Goal: Transaction & Acquisition: Purchase product/service

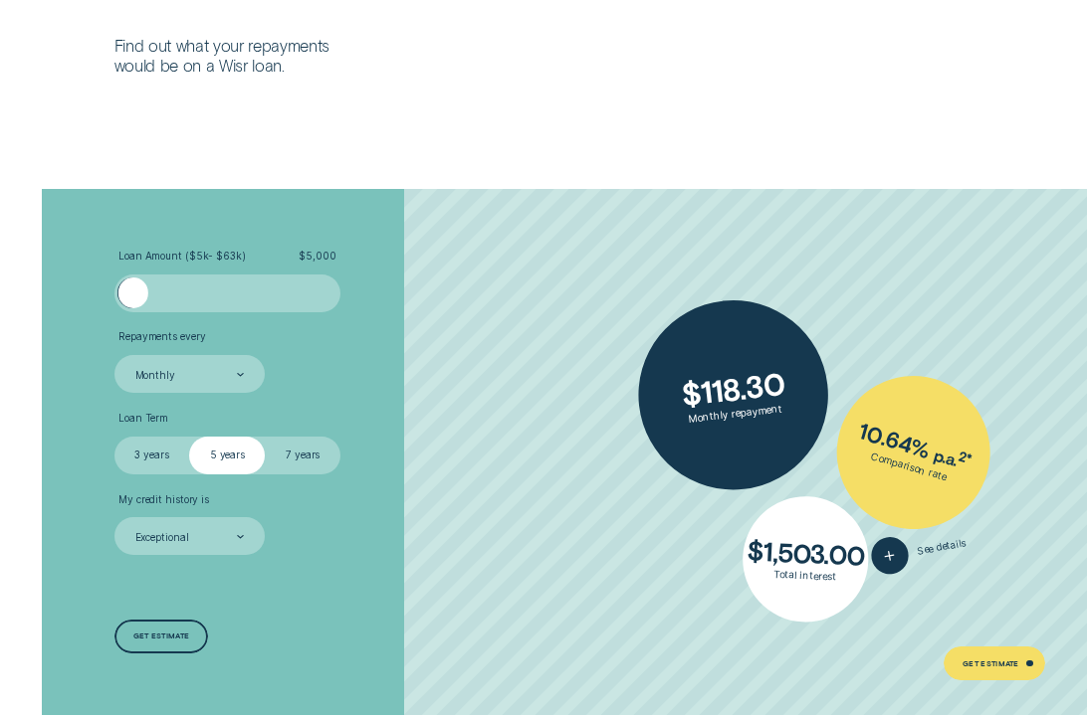
scroll to position [2923, 0]
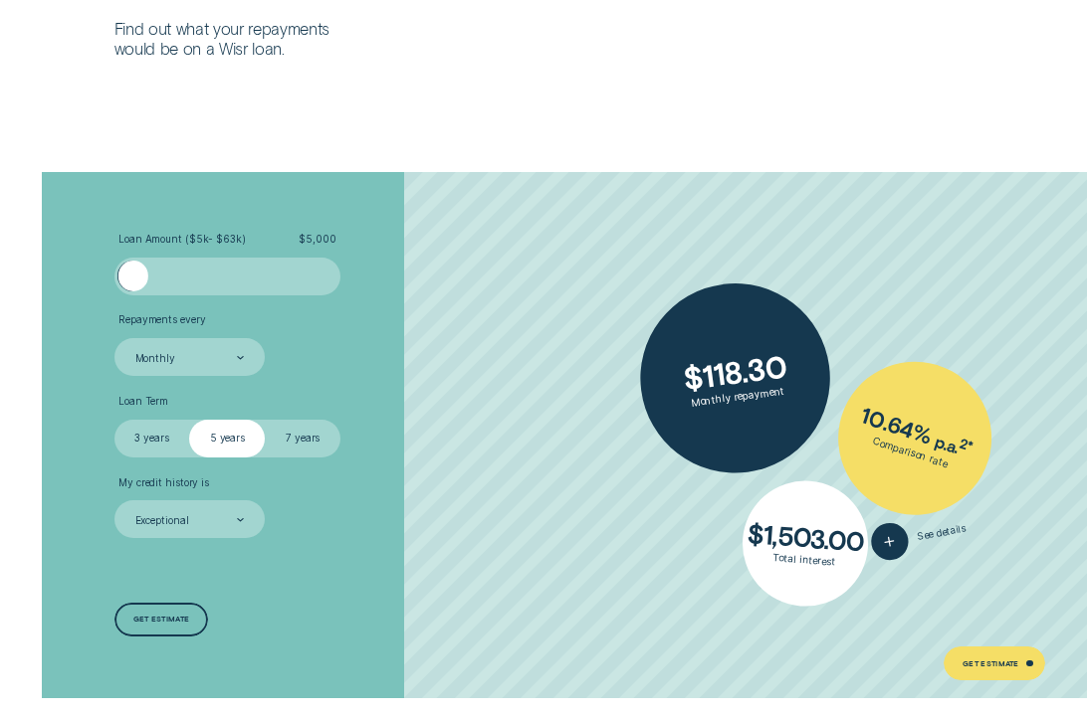
click at [239, 286] on div at bounding box center [227, 276] width 189 height 30
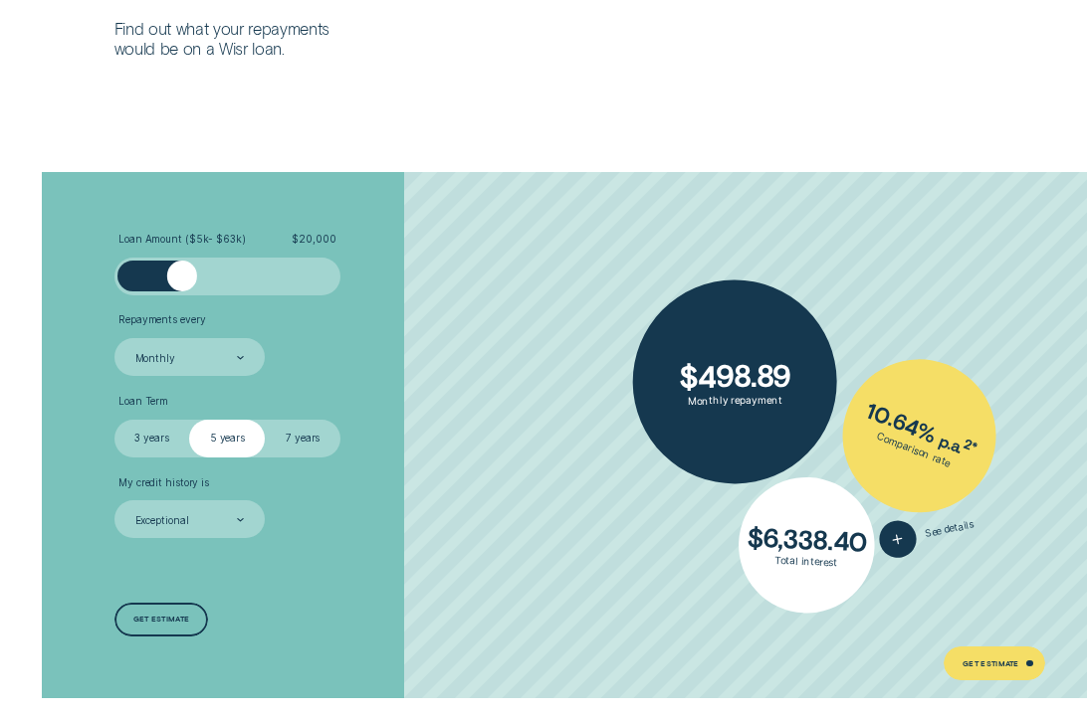
drag, startPoint x: 239, startPoint y: 286, endPoint x: 183, endPoint y: 285, distance: 55.7
click at [183, 285] on div at bounding box center [181, 276] width 30 height 30
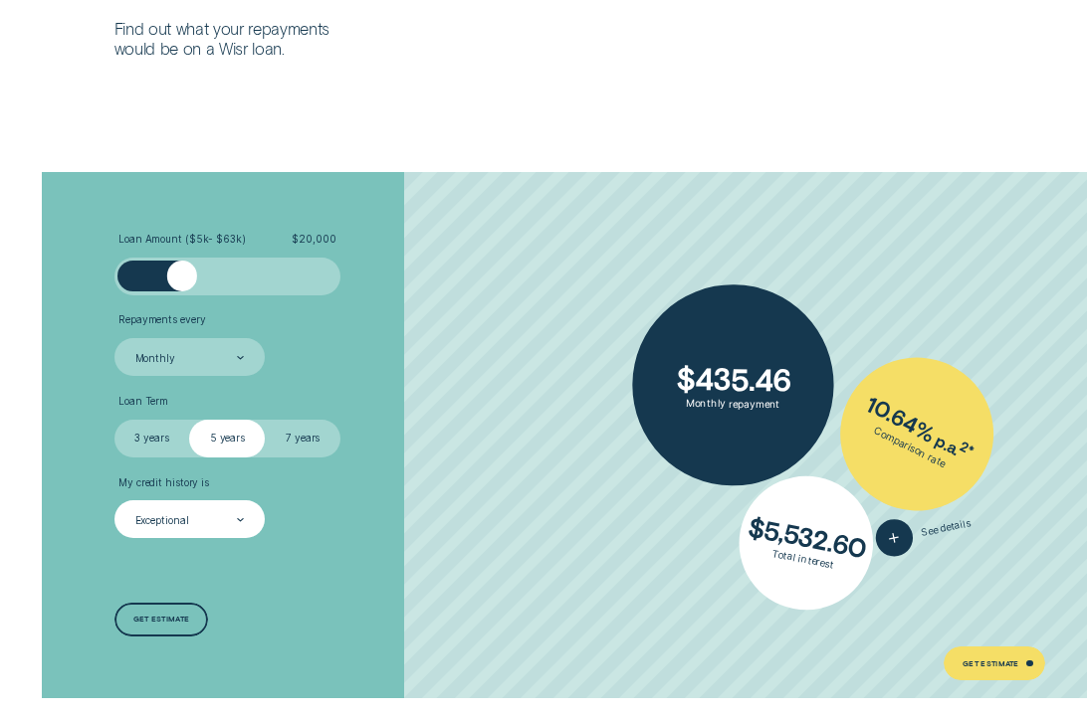
click at [223, 520] on div "Exceptional" at bounding box center [188, 520] width 110 height 15
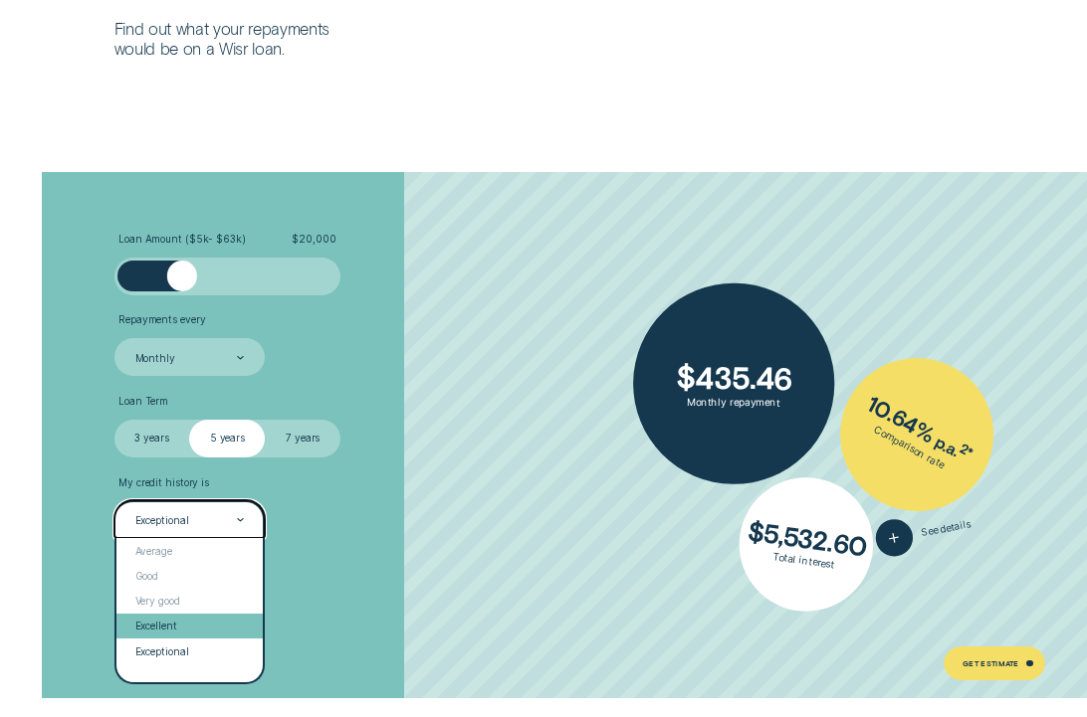
click at [198, 633] on div "Excellent" at bounding box center [189, 626] width 146 height 25
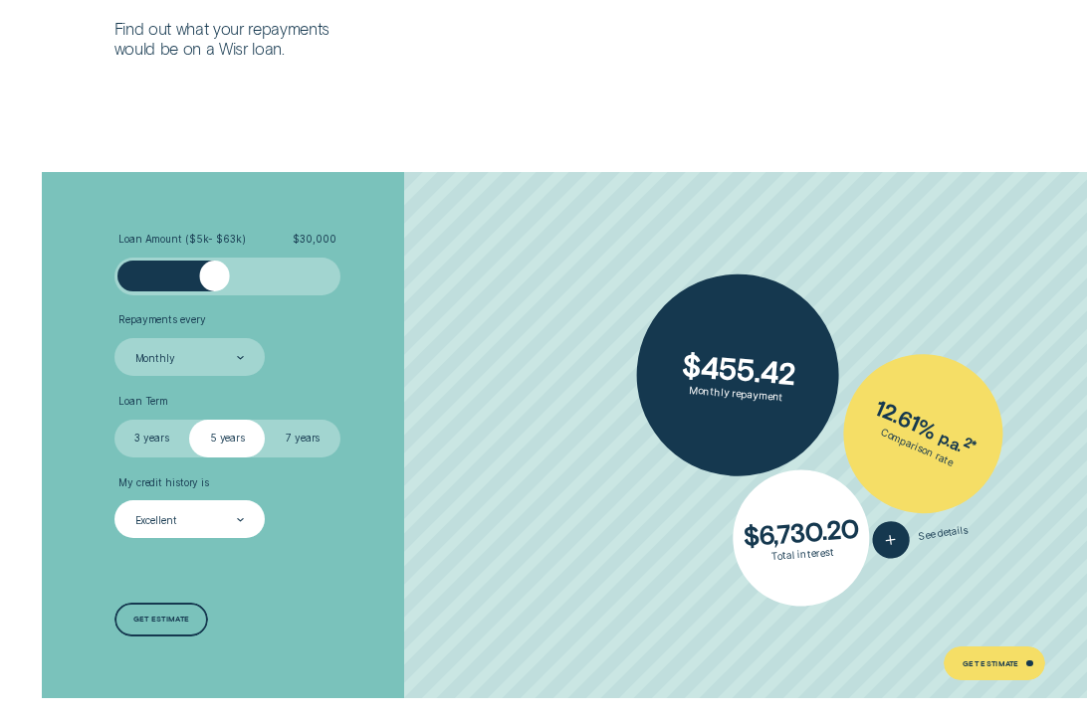
drag, startPoint x: 195, startPoint y: 274, endPoint x: 213, endPoint y: 274, distance: 17.9
click at [213, 274] on div at bounding box center [214, 276] width 30 height 30
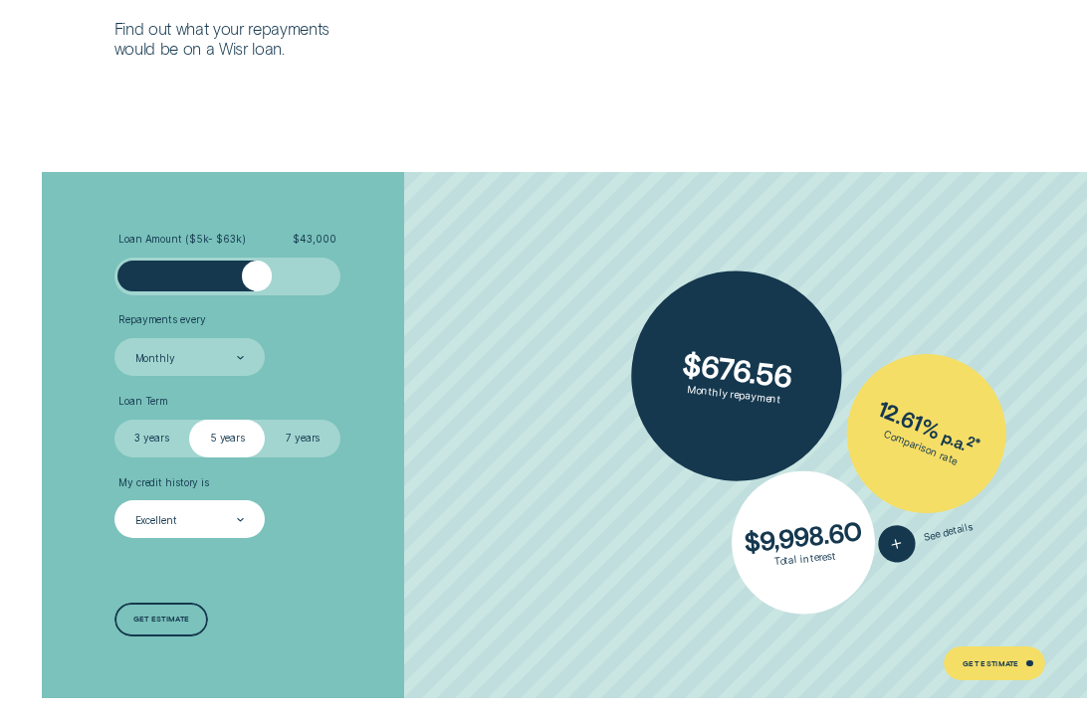
drag, startPoint x: 213, startPoint y: 274, endPoint x: 260, endPoint y: 274, distance: 46.8
click at [260, 274] on div at bounding box center [257, 276] width 30 height 30
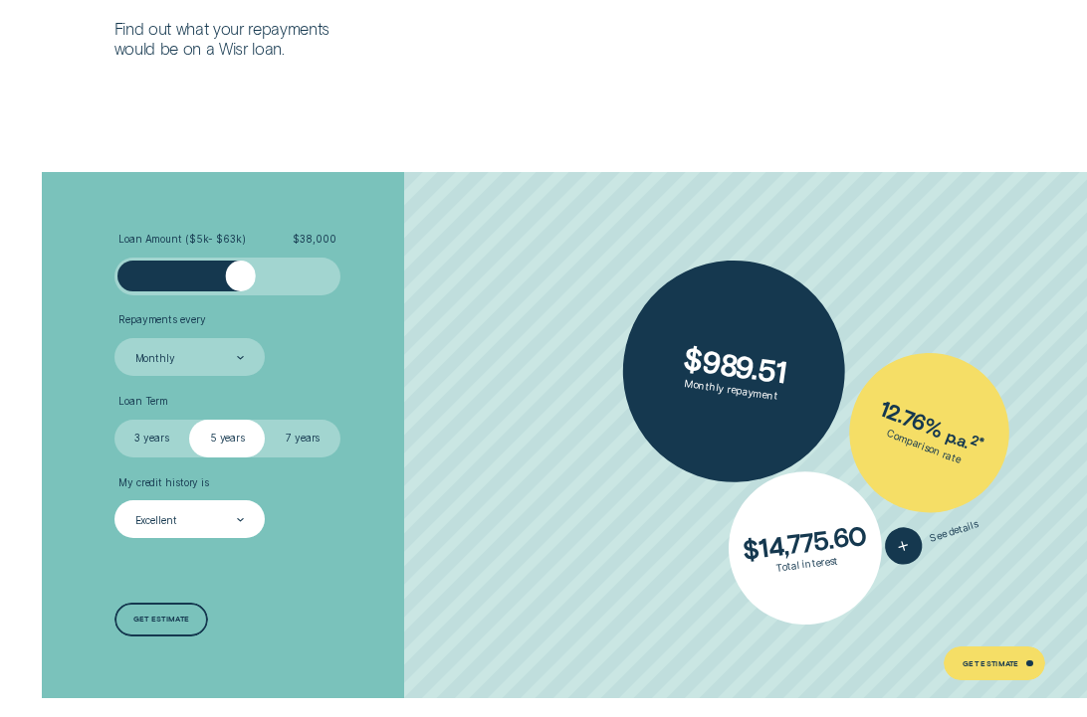
drag, startPoint x: 260, startPoint y: 274, endPoint x: 238, endPoint y: 274, distance: 21.9
click at [238, 274] on div at bounding box center [240, 276] width 30 height 30
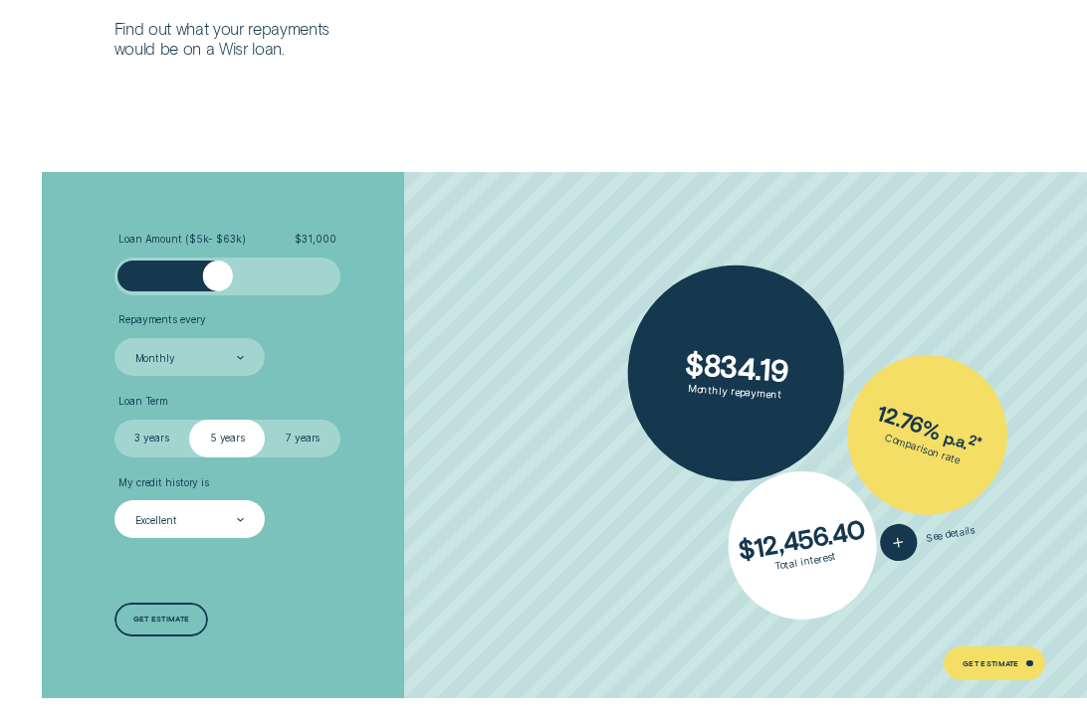
drag, startPoint x: 230, startPoint y: 280, endPoint x: 218, endPoint y: 280, distance: 11.9
click at [218, 280] on div at bounding box center [217, 276] width 30 height 30
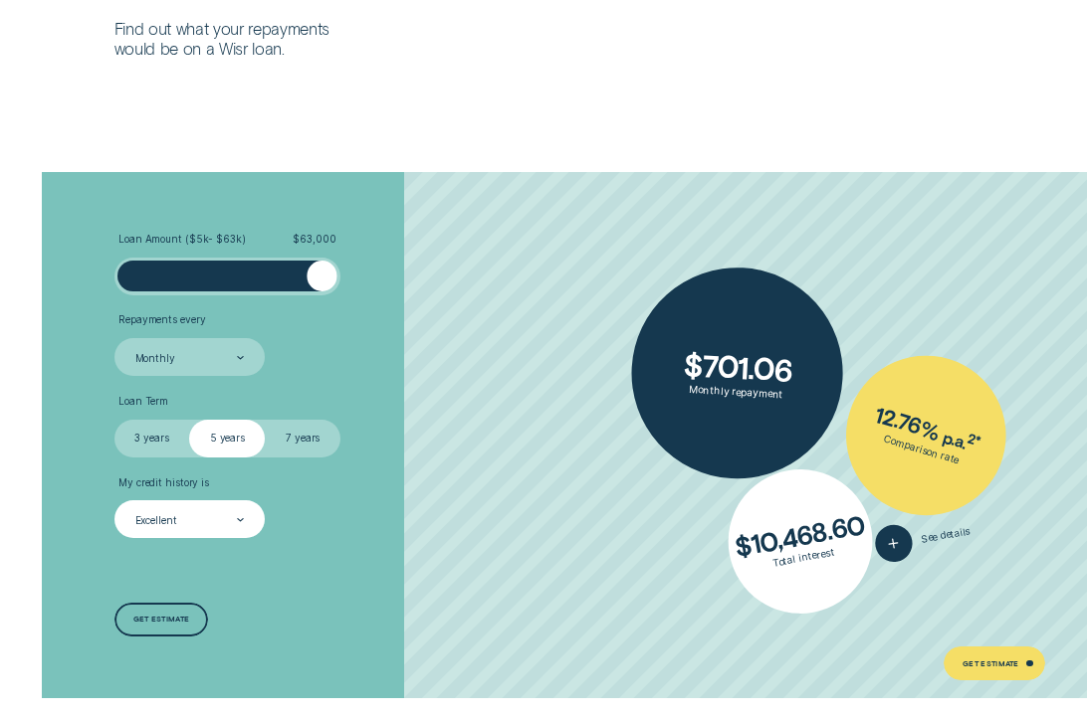
drag, startPoint x: 218, startPoint y: 279, endPoint x: 351, endPoint y: 294, distance: 134.2
click at [351, 294] on li "Loan Amount ( $5k - $63k ) $ 63,000" at bounding box center [289, 264] width 350 height 63
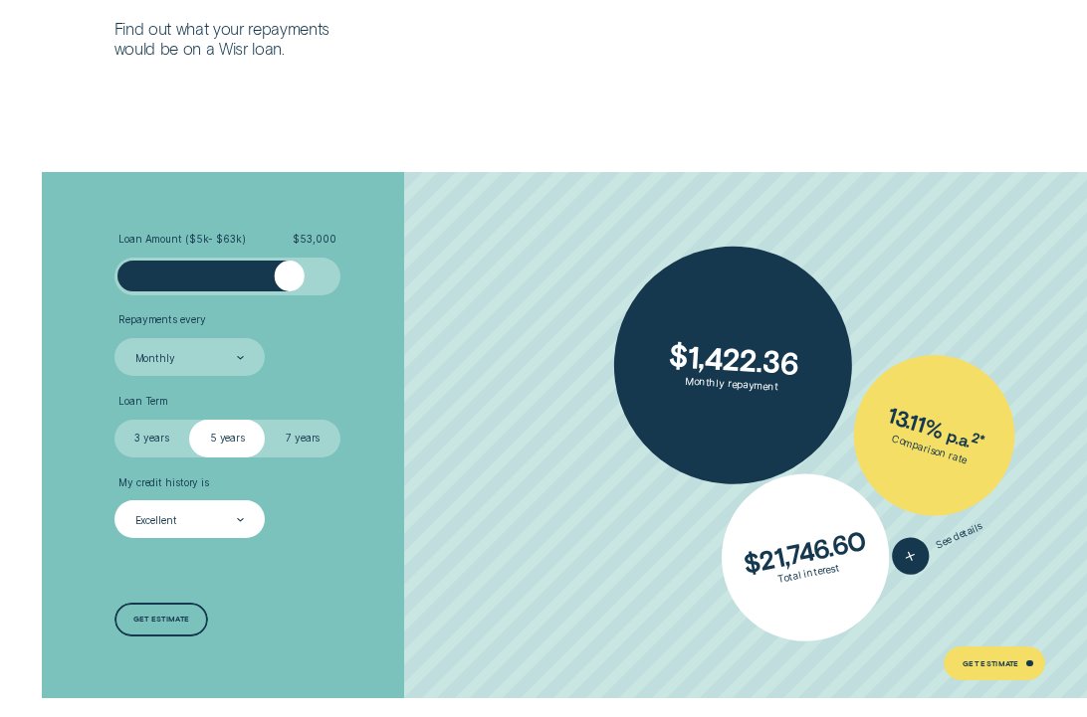
drag, startPoint x: 323, startPoint y: 281, endPoint x: 289, endPoint y: 281, distance: 34.8
click at [289, 281] on div at bounding box center [289, 276] width 30 height 30
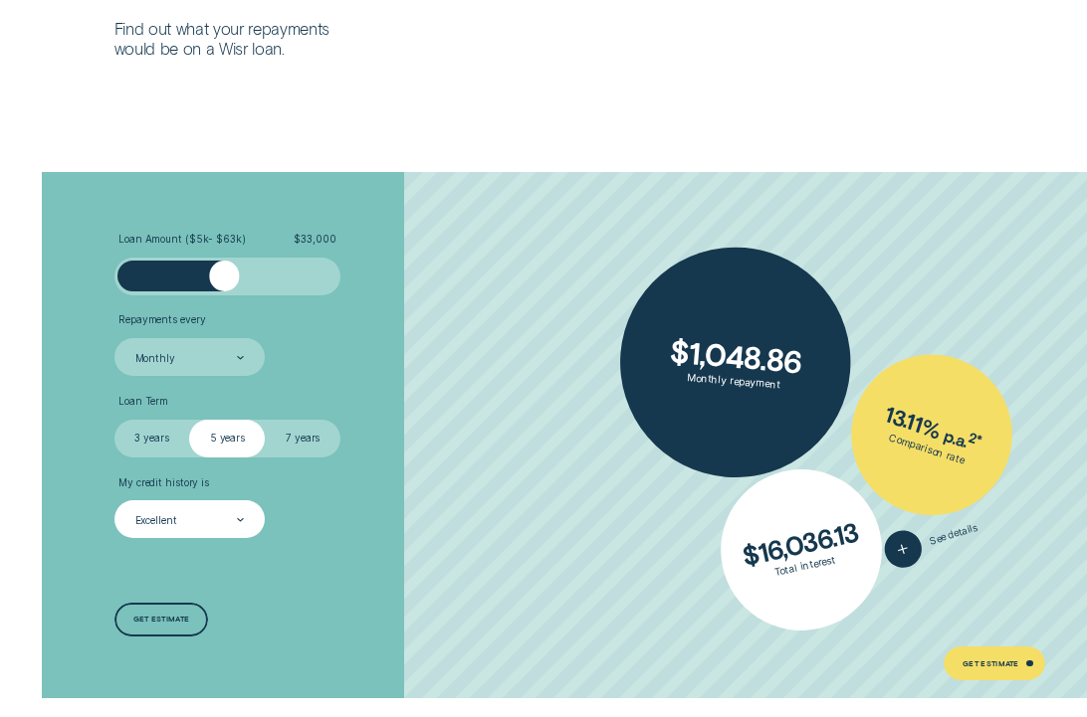
drag, startPoint x: 289, startPoint y: 281, endPoint x: 224, endPoint y: 281, distance: 64.7
click at [223, 281] on div at bounding box center [224, 276] width 30 height 30
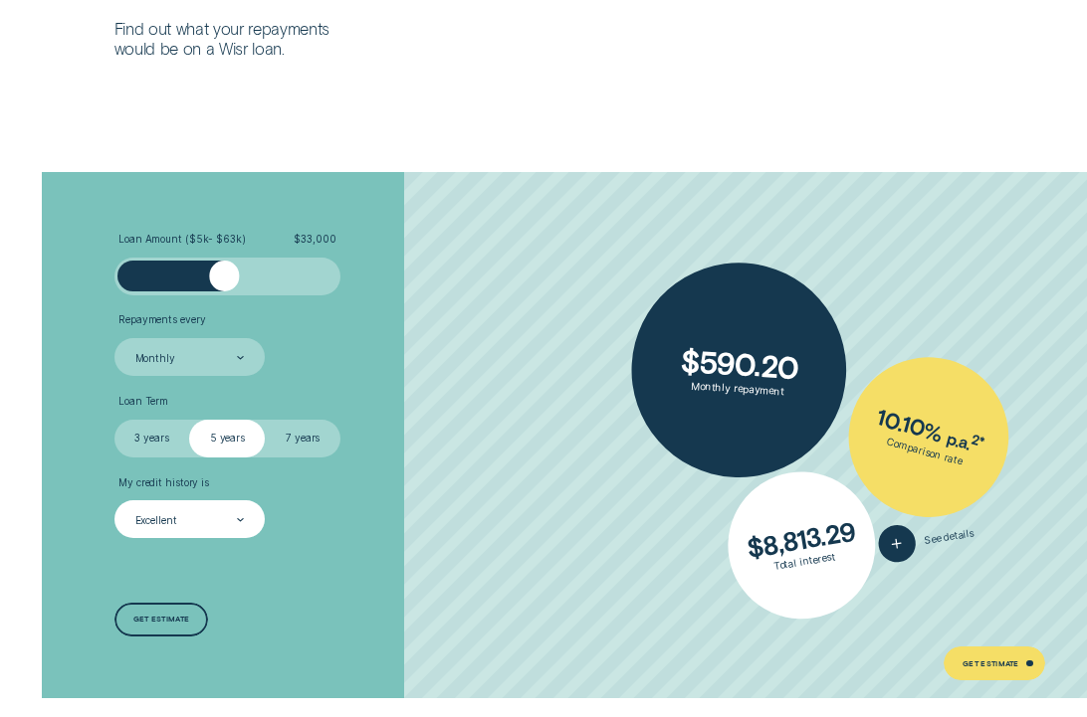
click at [287, 428] on label "7 years" at bounding box center [303, 439] width 76 height 38
click at [265, 420] on input "7 years" at bounding box center [265, 420] width 0 height 0
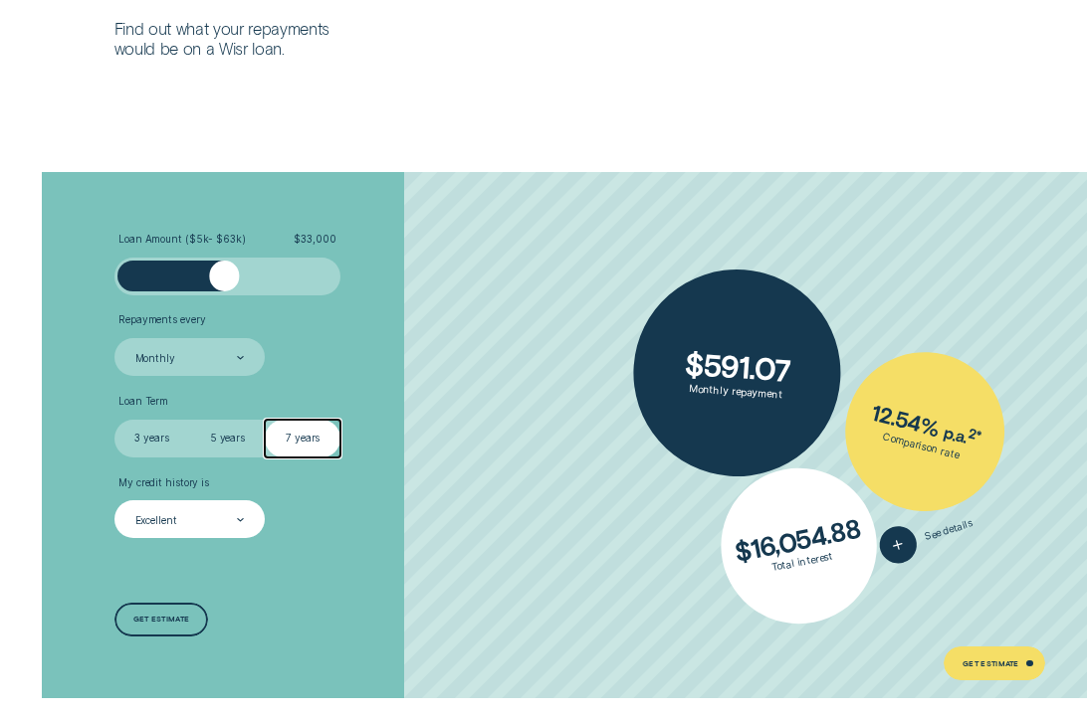
click at [234, 433] on label "5 years" at bounding box center [227, 439] width 76 height 38
click at [189, 420] on input "5 years" at bounding box center [189, 420] width 0 height 0
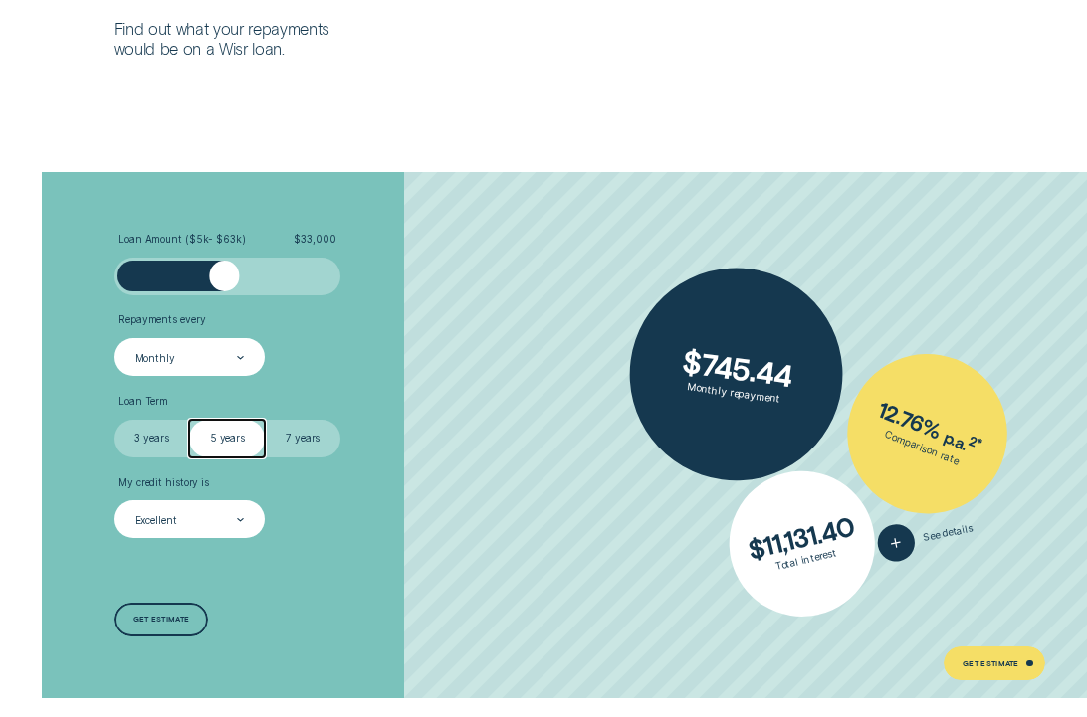
click at [234, 351] on div "Monthly" at bounding box center [188, 358] width 110 height 15
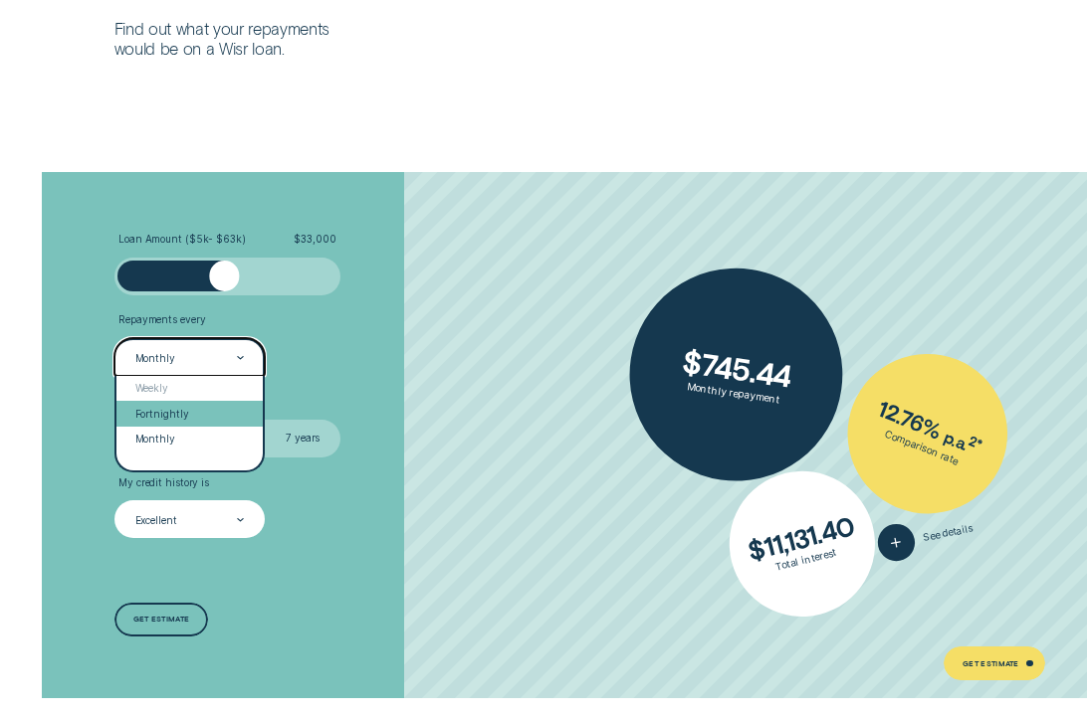
click at [228, 403] on div "Fortnightly" at bounding box center [189, 413] width 146 height 25
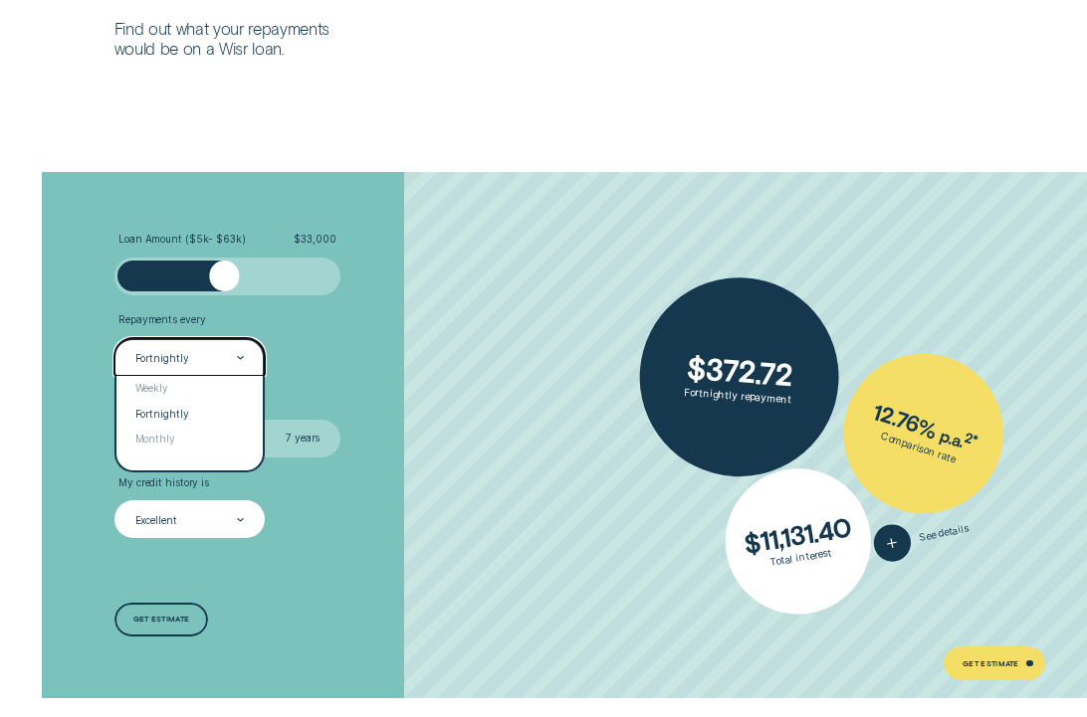
click at [232, 357] on div "Fortnightly" at bounding box center [188, 358] width 110 height 15
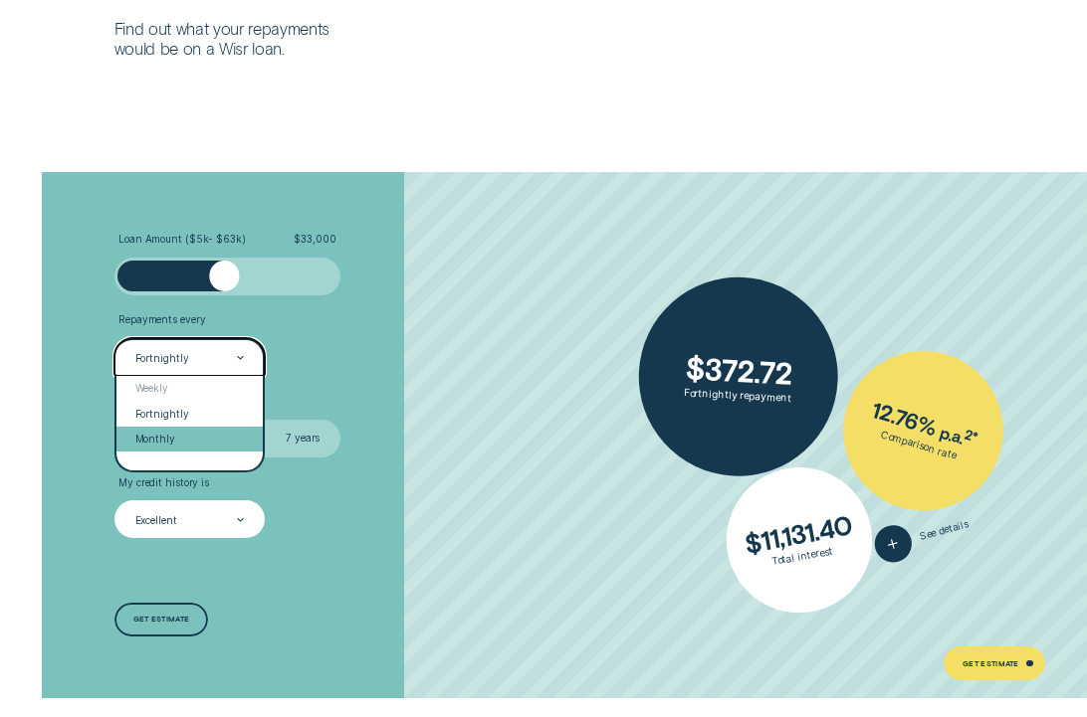
click at [219, 429] on div "Monthly" at bounding box center [189, 439] width 146 height 25
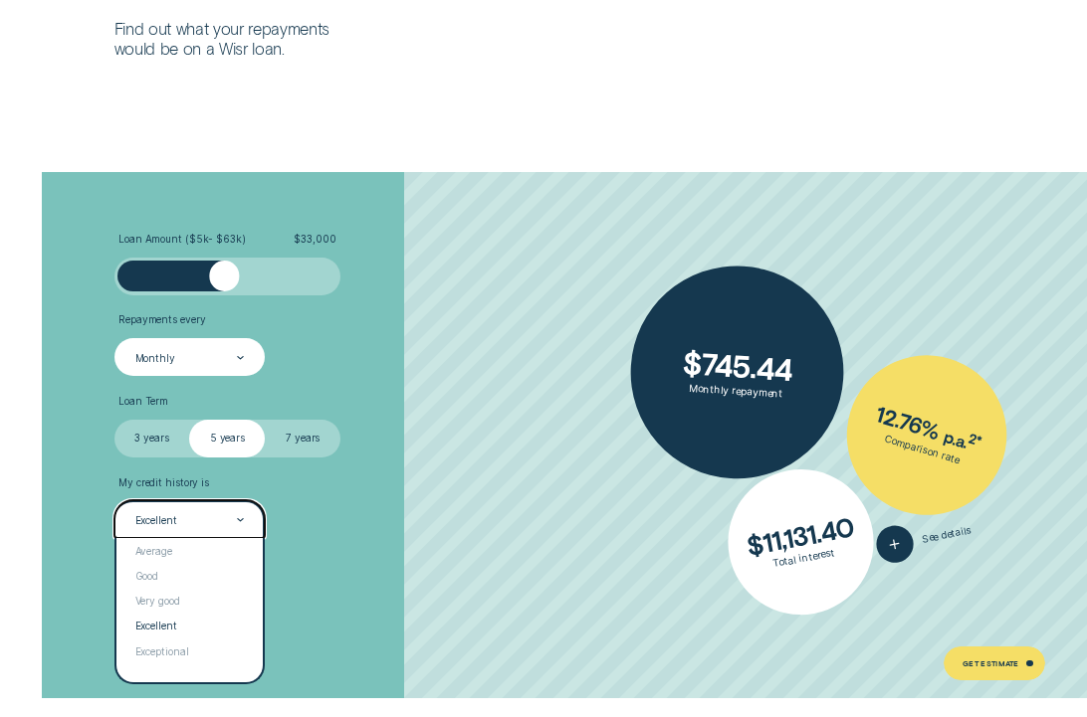
click at [193, 513] on div "Excellent" at bounding box center [188, 520] width 110 height 15
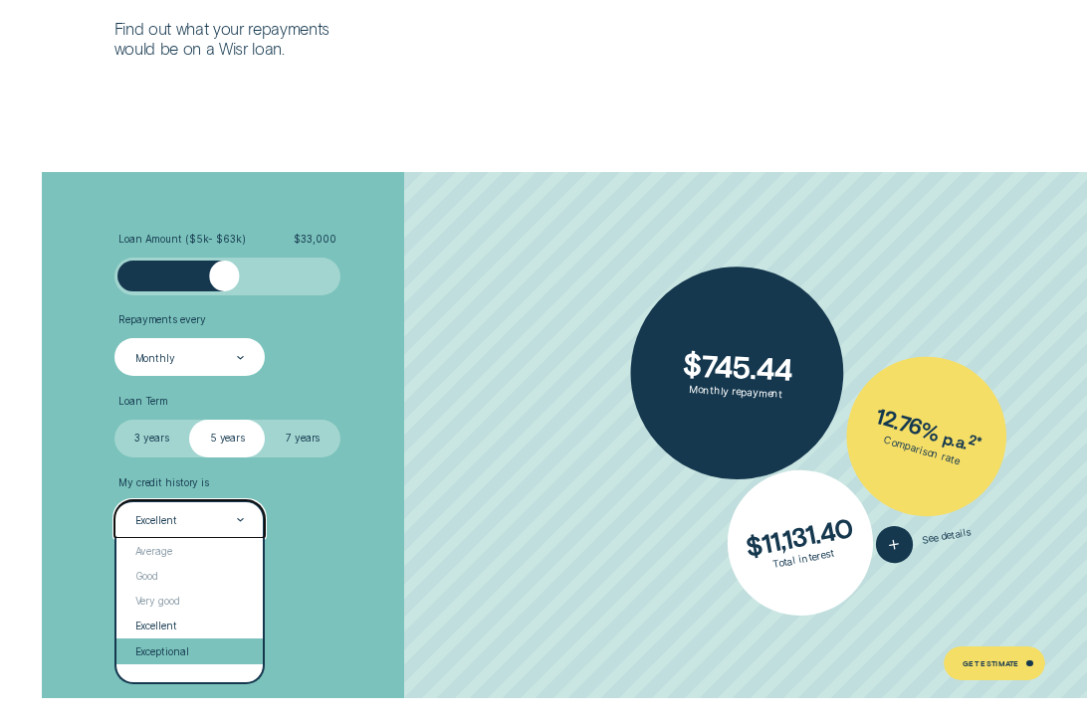
click at [180, 643] on div "Exceptional" at bounding box center [189, 651] width 146 height 25
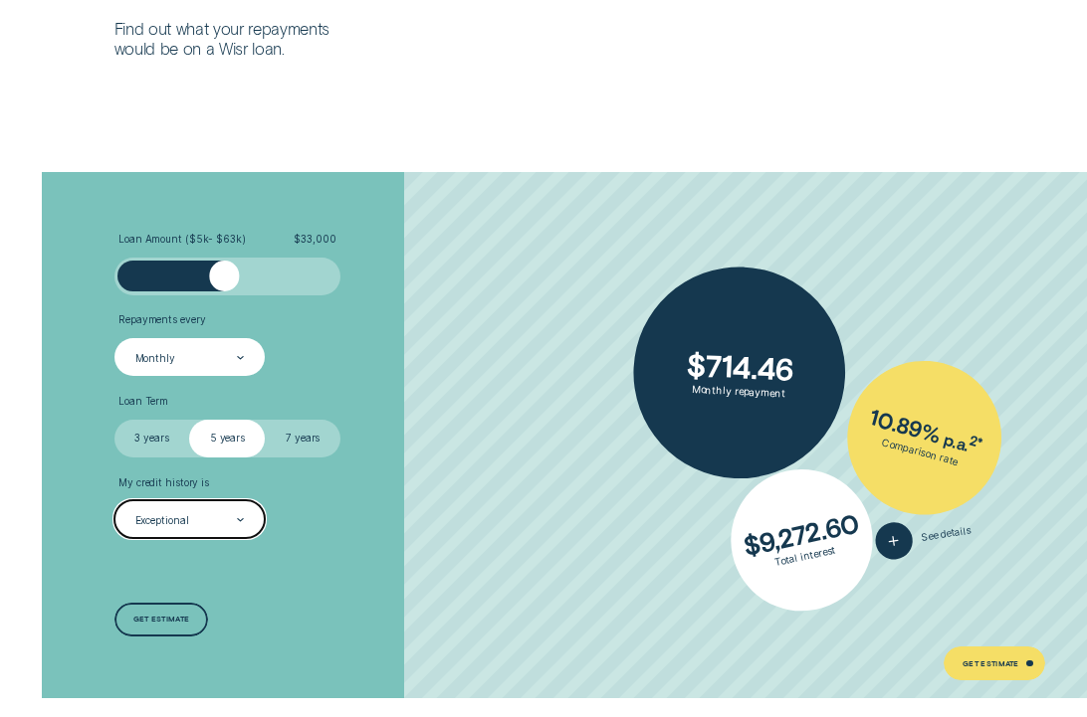
click at [184, 513] on div "Exceptional" at bounding box center [188, 520] width 110 height 15
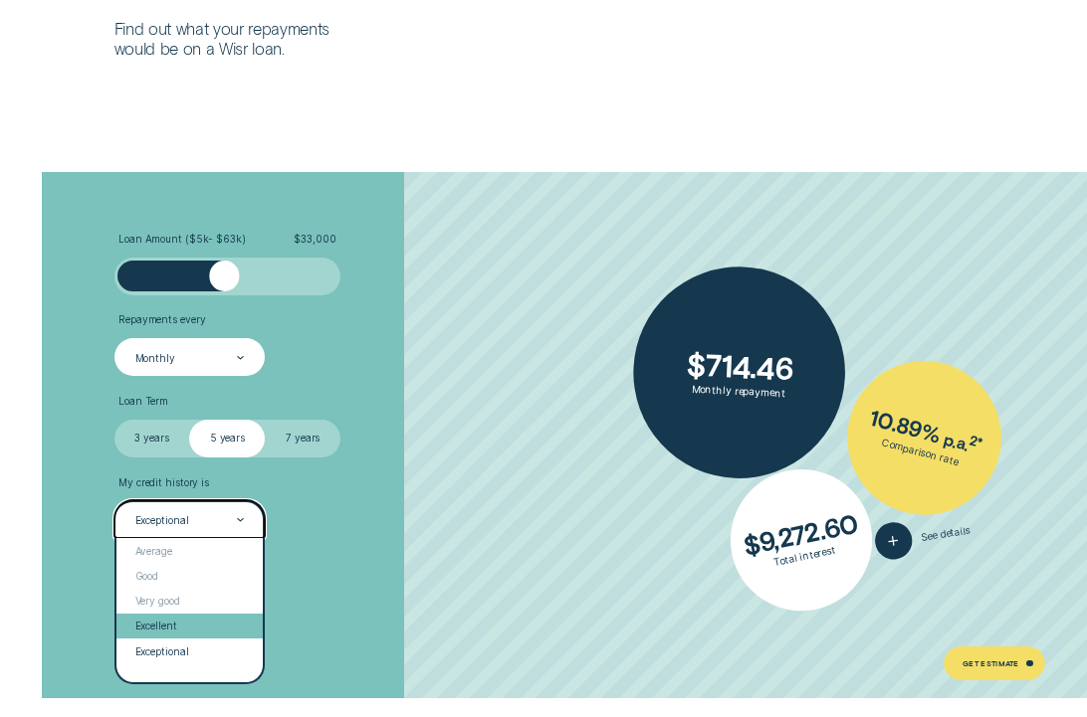
click at [183, 619] on div "Excellent" at bounding box center [189, 626] width 146 height 25
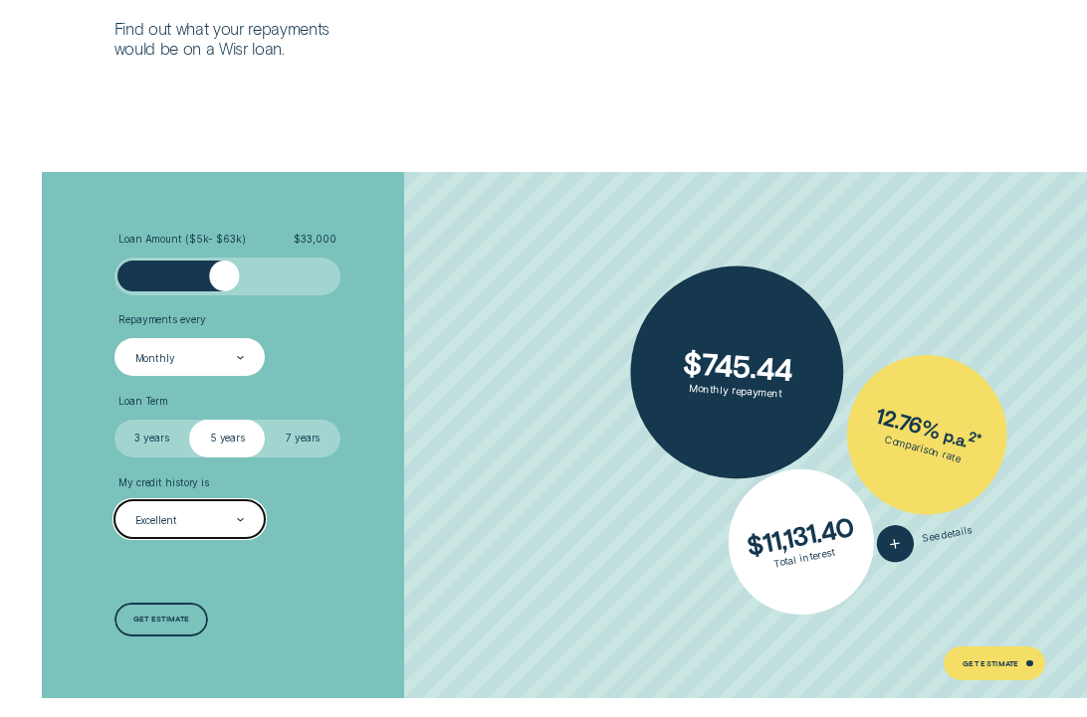
click at [192, 509] on div "Excellent" at bounding box center [189, 519] width 150 height 38
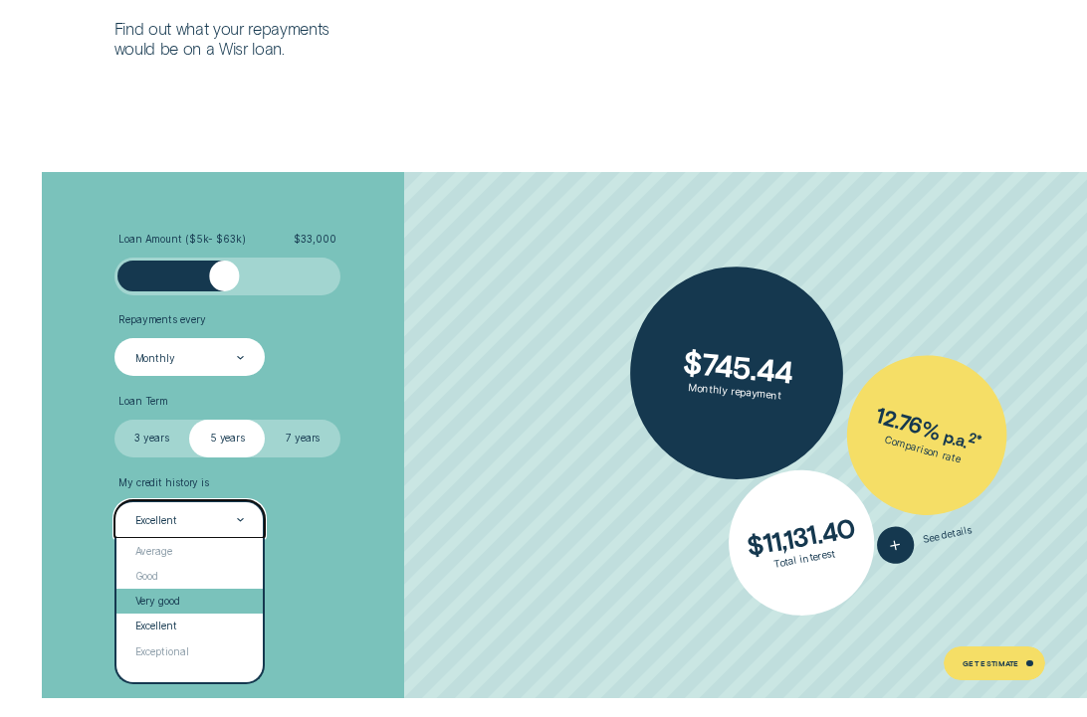
click at [196, 596] on div "Very good" at bounding box center [189, 601] width 146 height 25
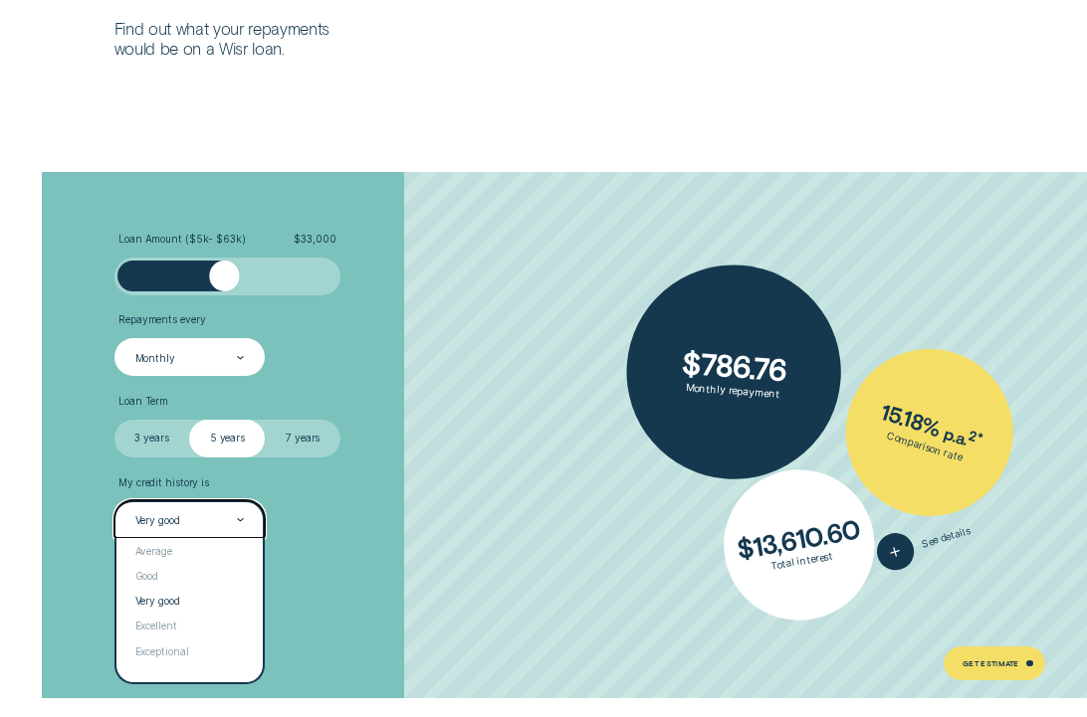
click at [205, 513] on div "Very good" at bounding box center [188, 520] width 110 height 15
click at [198, 556] on div "Average" at bounding box center [189, 550] width 146 height 25
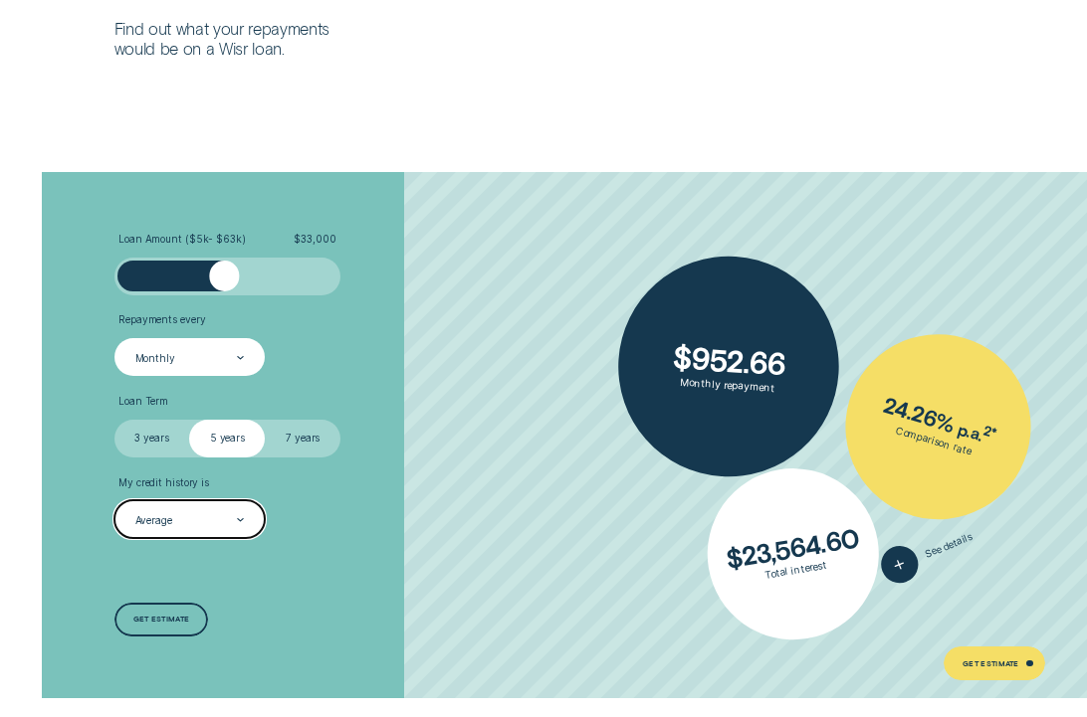
click at [204, 522] on div "Average" at bounding box center [188, 520] width 110 height 15
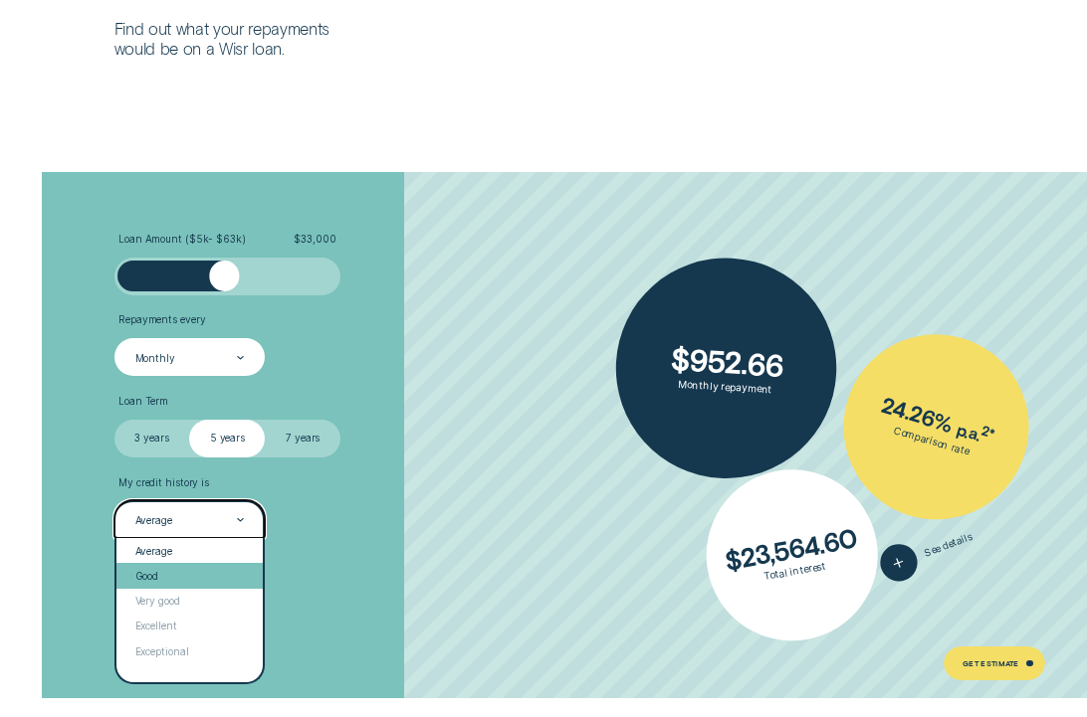
click at [200, 569] on div "Good" at bounding box center [189, 575] width 146 height 25
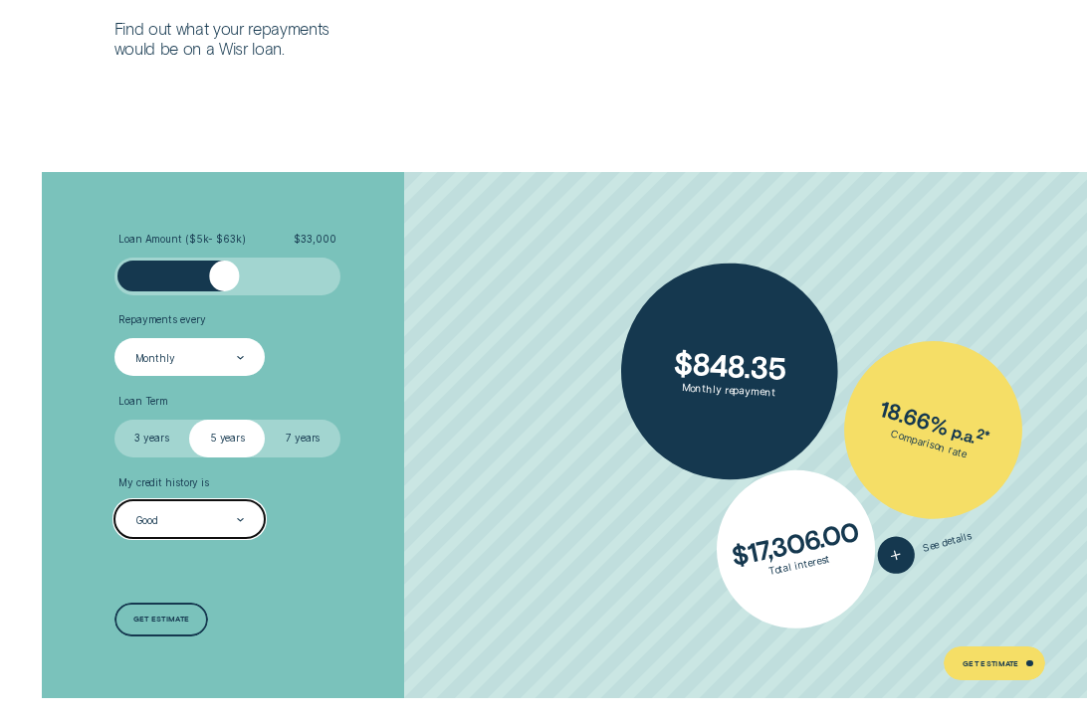
click at [200, 522] on div "Good" at bounding box center [188, 520] width 110 height 15
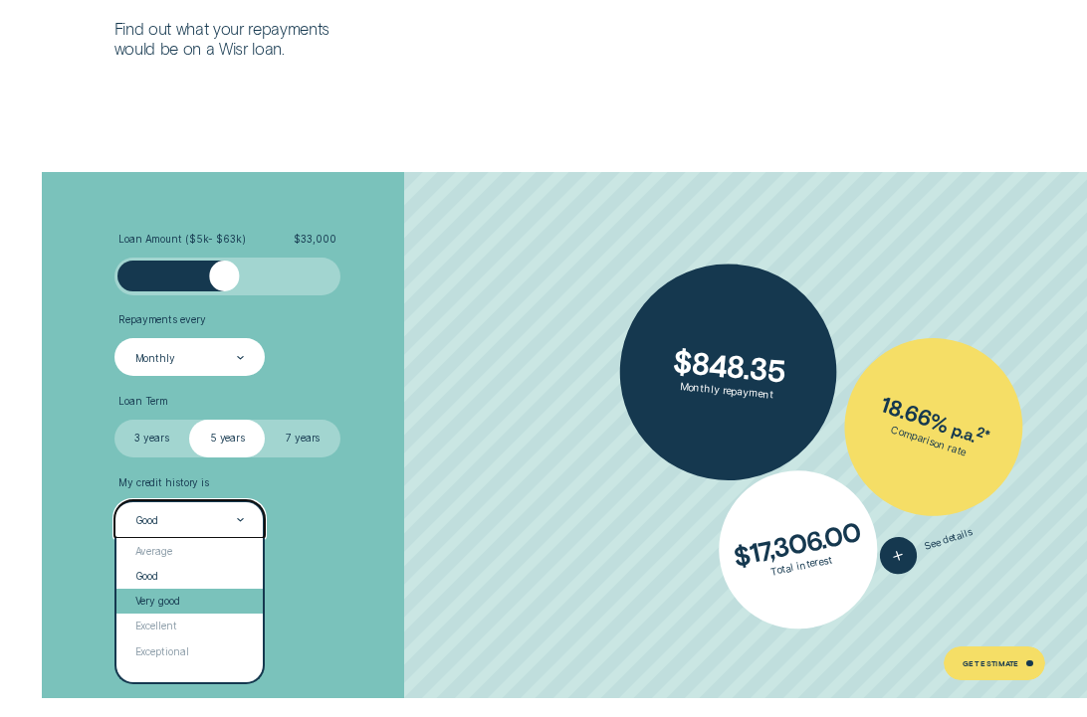
click at [194, 610] on div "Very good" at bounding box center [189, 601] width 146 height 25
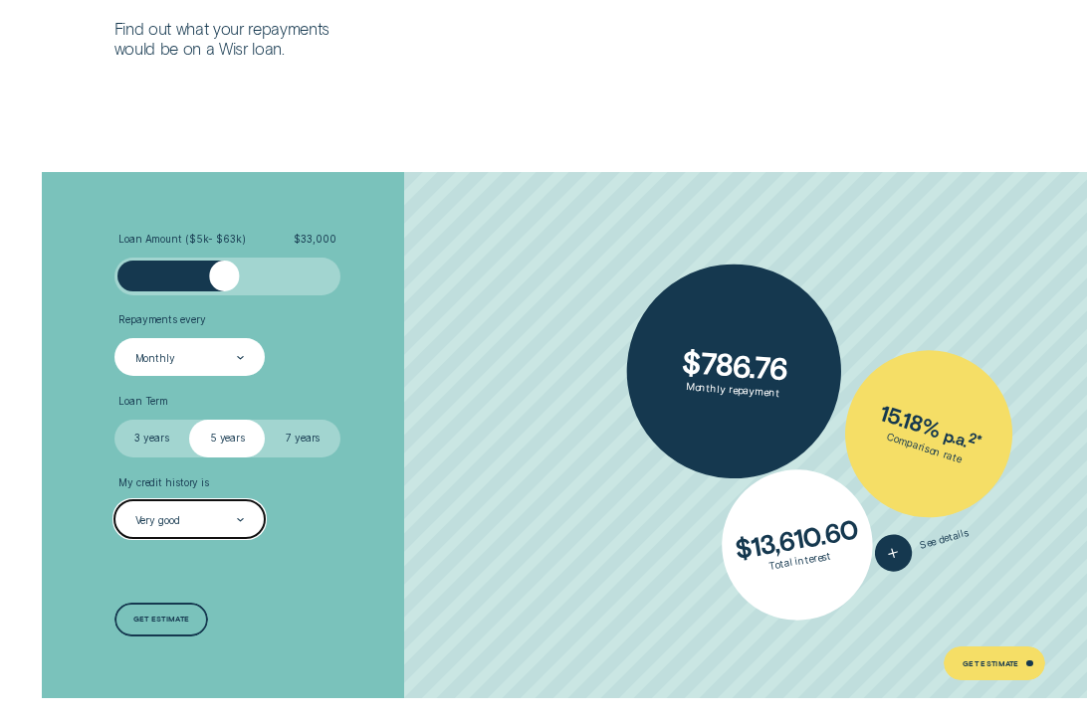
click at [193, 515] on div "Very good" at bounding box center [188, 520] width 110 height 15
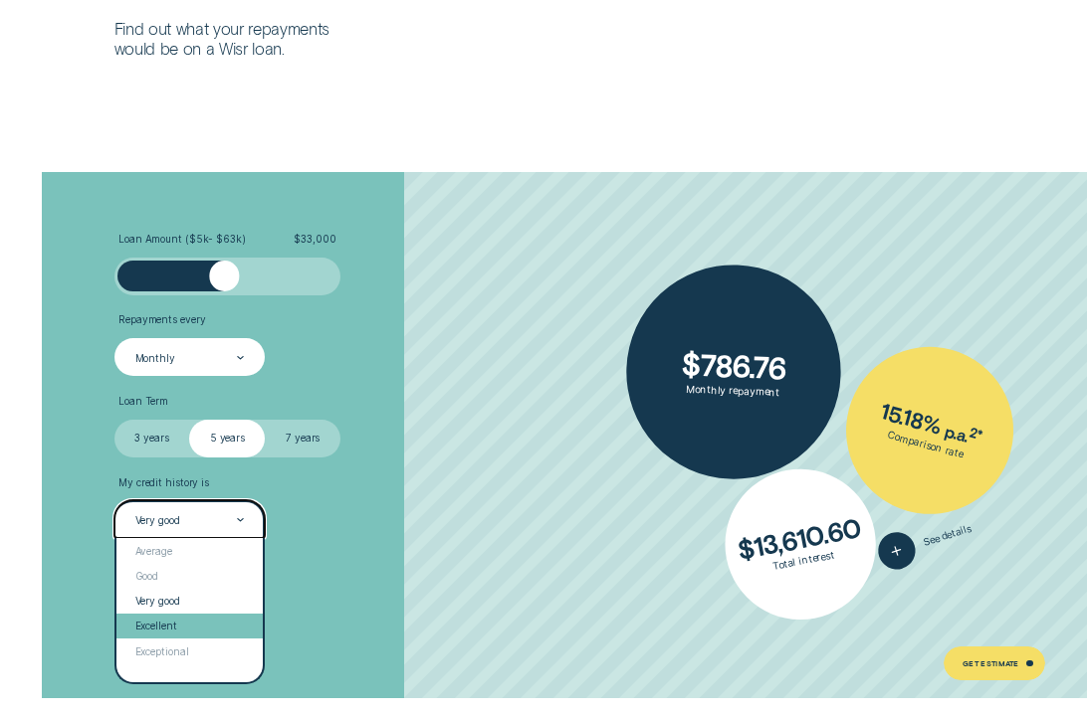
click at [181, 636] on div "Excellent" at bounding box center [189, 626] width 146 height 25
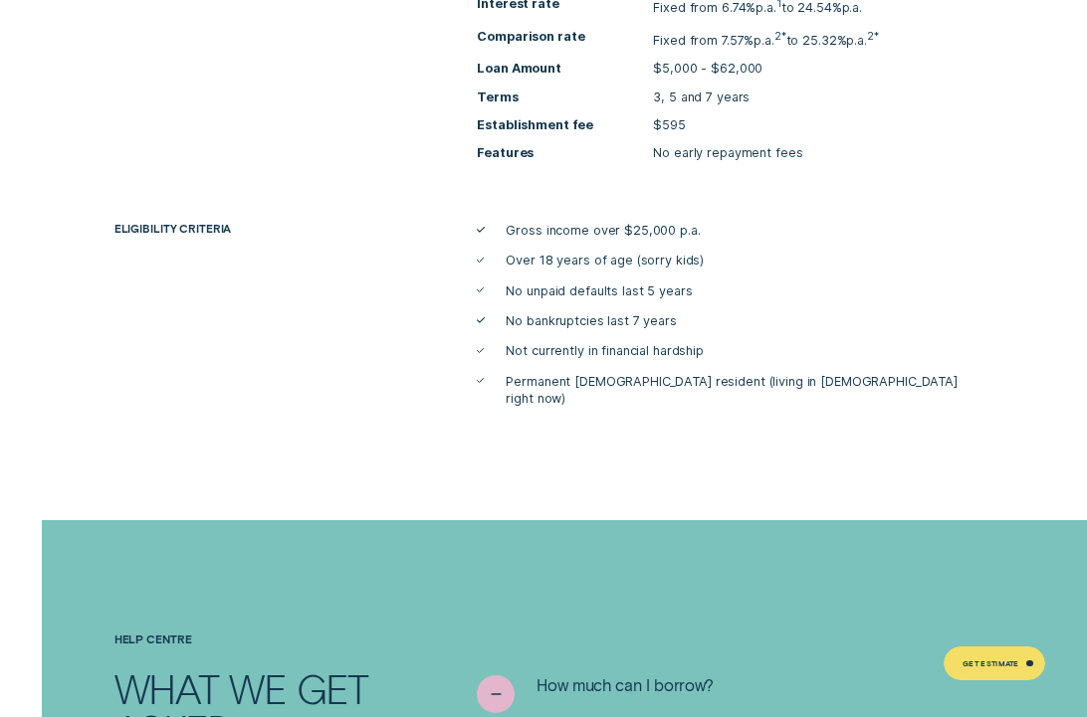
scroll to position [5518, 0]
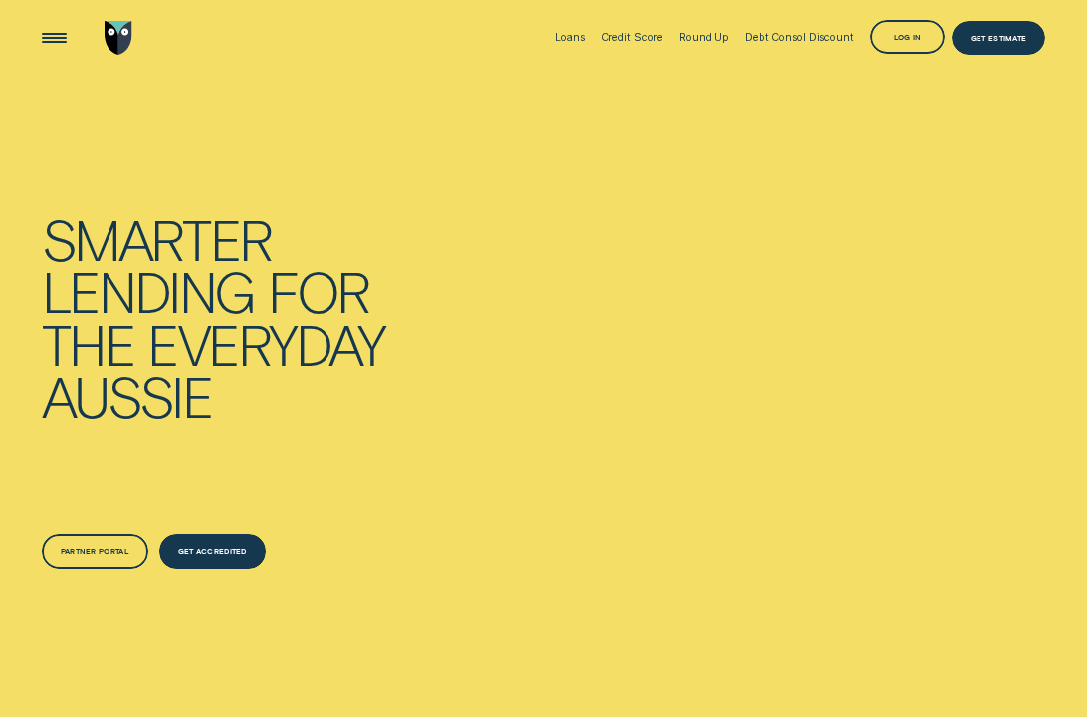
click at [991, 33] on div "Get Estimate" at bounding box center [998, 38] width 95 height 34
